Goal: Navigation & Orientation: Find specific page/section

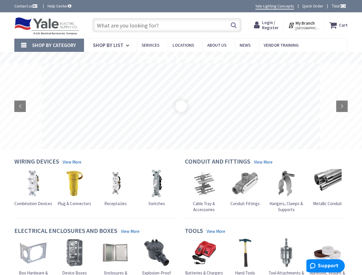
click at [181, 138] on rs-layer at bounding box center [181, 106] width 278 height 86
click at [338, 6] on span "Tour" at bounding box center [339, 5] width 15 height 5
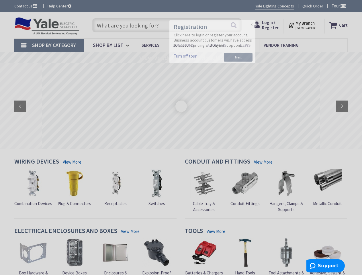
click at [343, 6] on div at bounding box center [181, 137] width 362 height 275
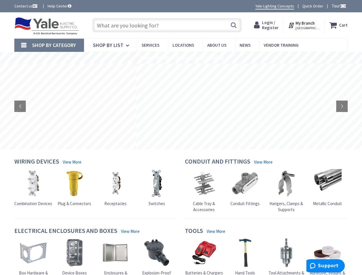
click at [305, 25] on strong "My Branch" at bounding box center [305, 22] width 19 height 5
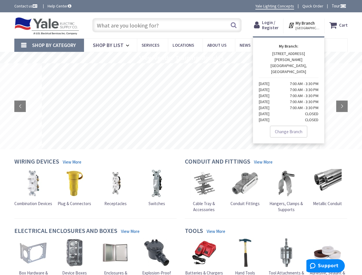
click at [49, 45] on span "Shop By Category" at bounding box center [54, 45] width 44 height 7
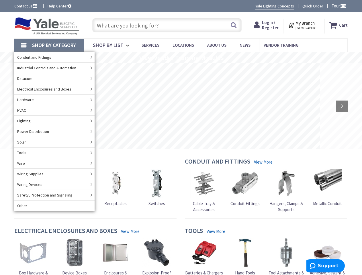
click at [181, 58] on rs-slide "View Vendor Training Modules" at bounding box center [181, 57] width 362 height 11
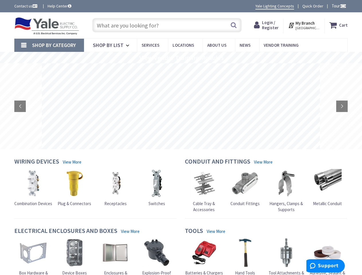
click at [181, 106] on rs-layer at bounding box center [181, 106] width 278 height 86
